Goal: Navigation & Orientation: Understand site structure

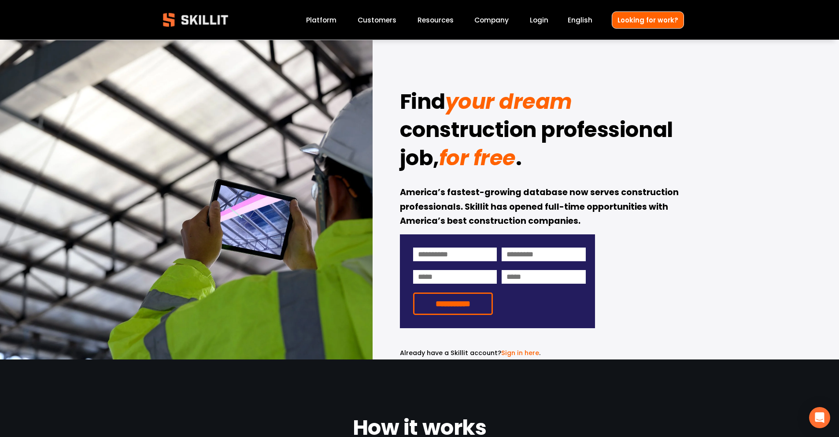
click at [494, 21] on link "Company" at bounding box center [492, 20] width 34 height 12
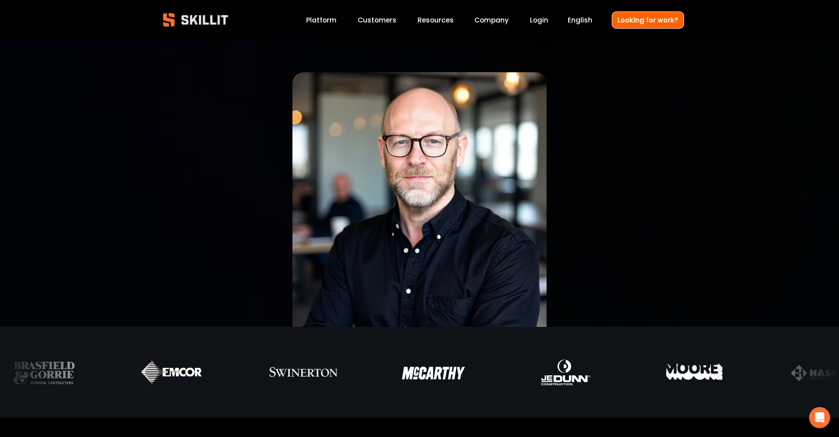
click at [443, 19] on span "Resources" at bounding box center [436, 20] width 36 height 10
click at [330, 21] on link "Platform" at bounding box center [321, 20] width 30 height 12
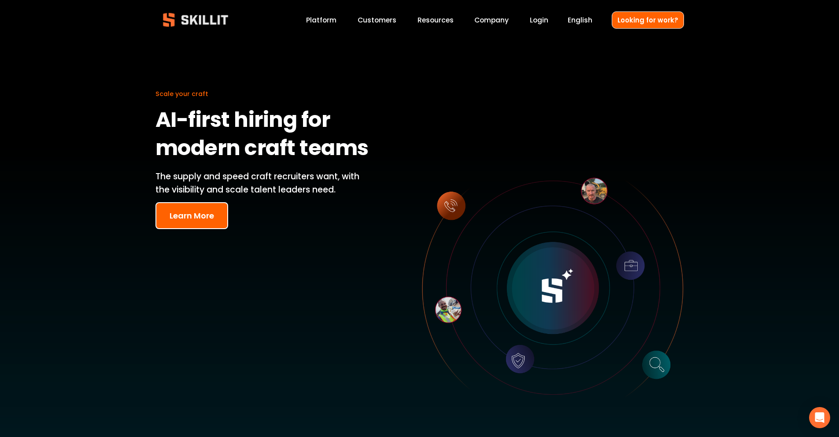
click at [217, 20] on img at bounding box center [196, 20] width 80 height 26
